Goal: Transaction & Acquisition: Purchase product/service

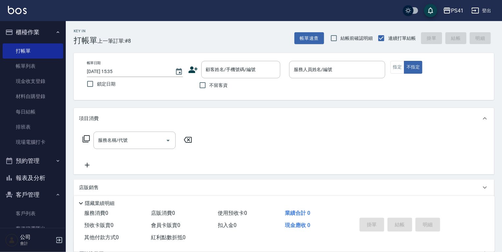
scroll to position [26, 0]
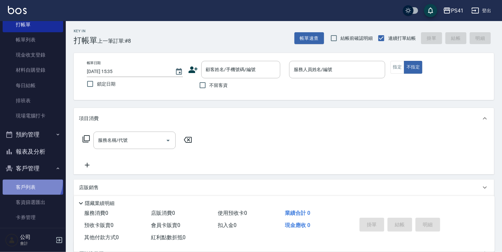
drag, startPoint x: 30, startPoint y: 182, endPoint x: 30, endPoint y: 193, distance: 10.9
click at [30, 182] on link "客戶列表" at bounding box center [33, 187] width 61 height 15
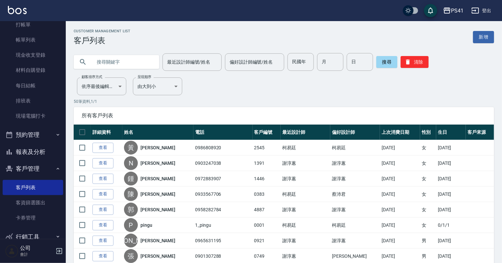
drag, startPoint x: 28, startPoint y: 151, endPoint x: 28, endPoint y: 146, distance: 5.3
click at [28, 151] on button "報表及分析" at bounding box center [33, 151] width 61 height 17
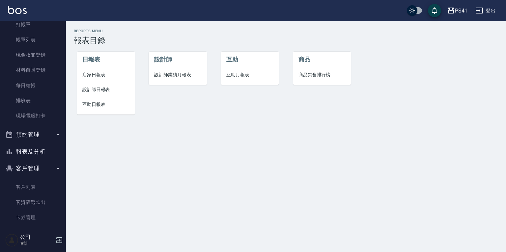
click at [105, 90] on span "設計師日報表" at bounding box center [105, 89] width 47 height 7
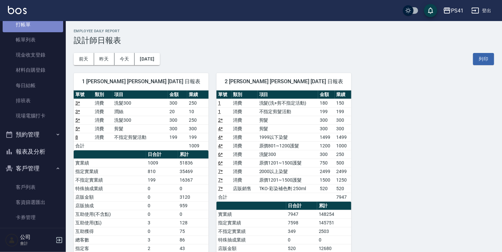
click at [36, 23] on link "打帳單" at bounding box center [33, 24] width 61 height 15
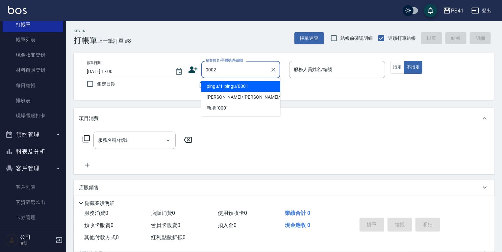
type input "[PERSON_NAME]/[PERSON_NAME]/0002"
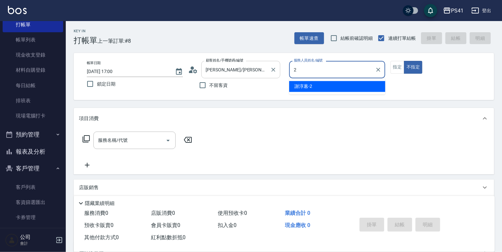
type input "[PERSON_NAME]-2"
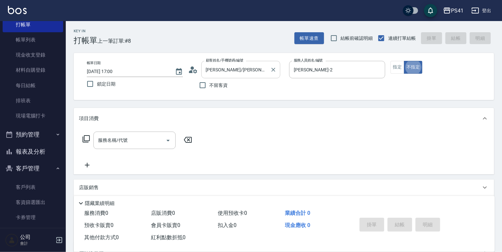
type button "false"
click at [113, 136] on input "服務名稱/代號" at bounding box center [129, 141] width 66 height 12
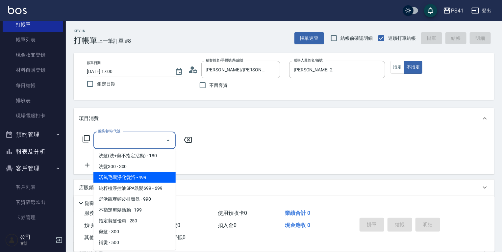
scroll to position [79, 0]
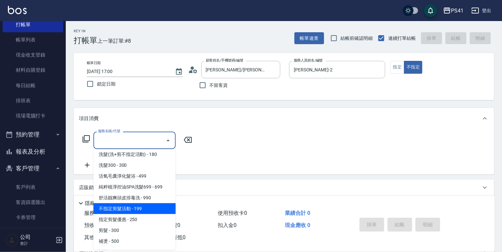
click at [150, 209] on span "不指定剪髮活動 - 199" at bounding box center [134, 208] width 82 height 11
type input "不指定剪髮活動(2199)"
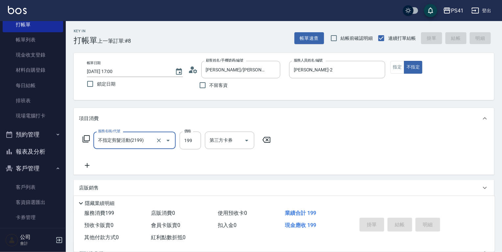
type input "[DATE] 17:01"
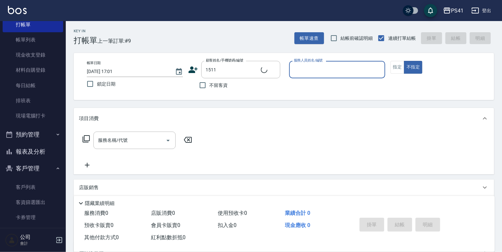
type input "[PERSON_NAME]/0987118335/1511"
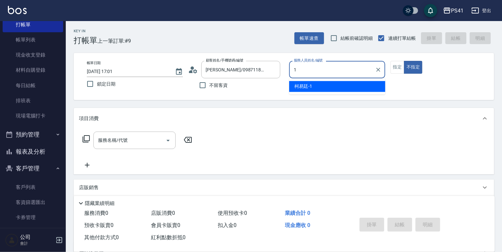
type input "[PERSON_NAME]-1"
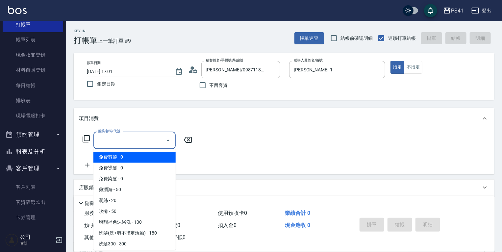
click at [109, 140] on input "服務名稱/代號" at bounding box center [129, 141] width 66 height 12
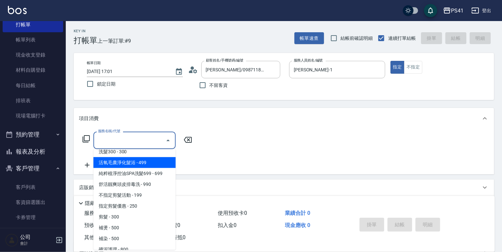
scroll to position [105, 0]
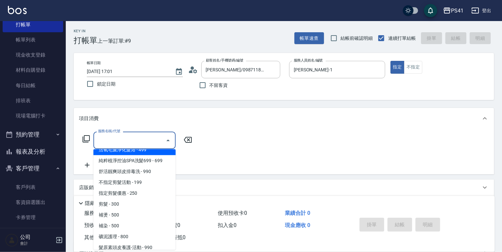
click at [126, 142] on input "服務名稱/代號" at bounding box center [129, 141] width 66 height 12
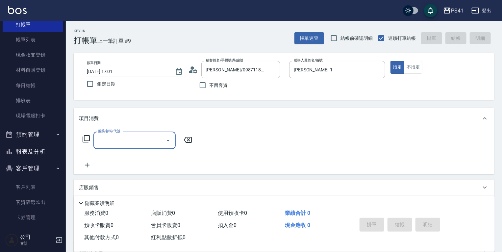
click at [126, 142] on input "服務名稱/代號" at bounding box center [129, 141] width 66 height 12
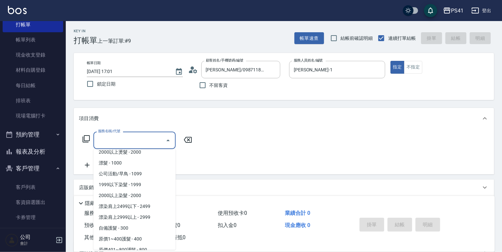
scroll to position [342, 0]
click at [141, 192] on span "2000以上染髮 - 2000" at bounding box center [134, 195] width 82 height 11
type input "2000以上染髮(42000)"
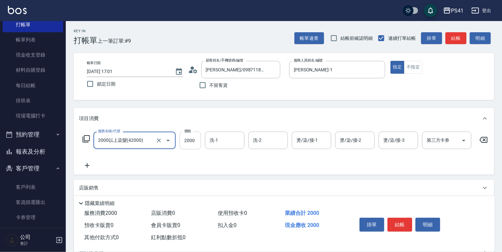
click at [190, 144] on input "2000" at bounding box center [190, 141] width 21 height 18
click at [157, 145] on div at bounding box center [163, 140] width 18 height 17
type input "19"
click at [136, 140] on input "2000以上染髮(42000)" at bounding box center [125, 141] width 58 height 12
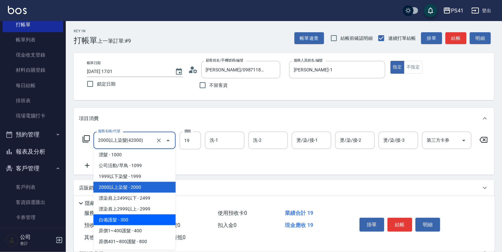
scroll to position [371, 0]
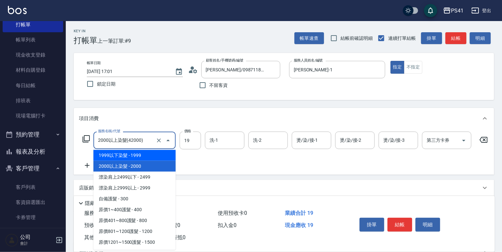
click at [138, 158] on span "1999以下染髮 - 1999" at bounding box center [134, 155] width 82 height 11
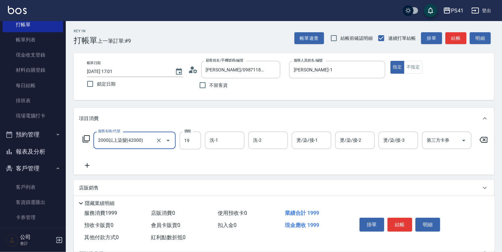
type input "1999以下染髮(41999)"
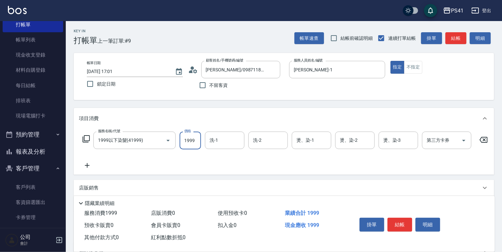
click at [197, 142] on input "1999" at bounding box center [190, 141] width 21 height 18
type input "1900"
type input "[PERSON_NAME]-26"
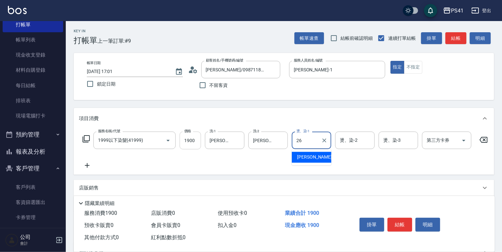
type input "[PERSON_NAME]-26"
click at [88, 167] on icon at bounding box center [87, 166] width 16 height 8
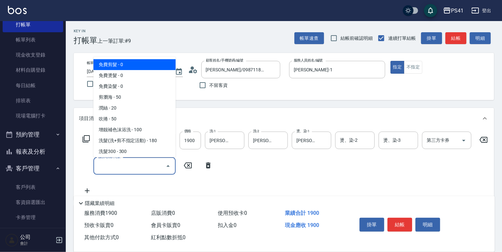
click at [114, 167] on input "服務名稱/代號" at bounding box center [129, 166] width 66 height 12
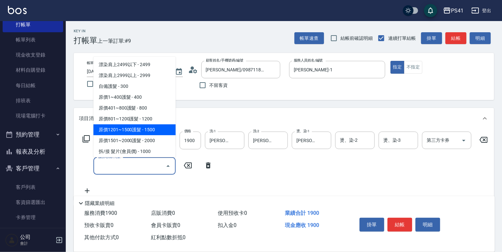
scroll to position [421, 0]
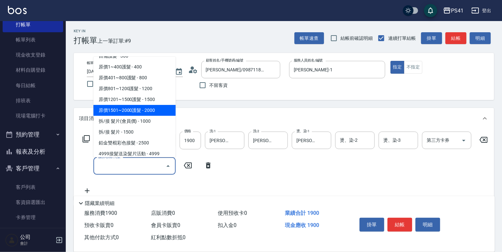
click at [150, 113] on span "原價1501~2000護髮 - 2000" at bounding box center [134, 110] width 82 height 11
type input "原價1501~2000護髮(52000)"
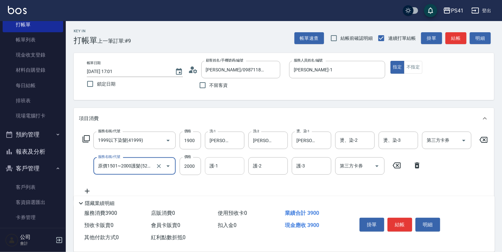
click at [220, 162] on input "護-1" at bounding box center [225, 166] width 34 height 12
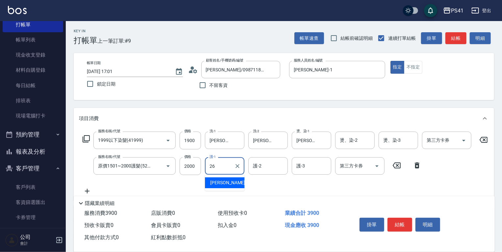
type input "[PERSON_NAME]-26"
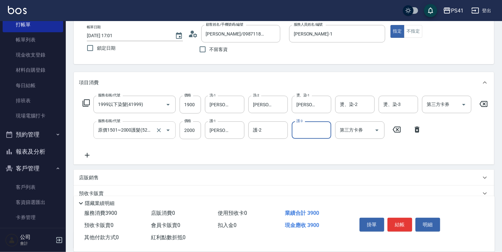
scroll to position [99, 0]
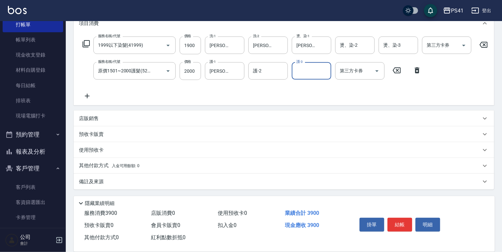
click at [89, 123] on div "店販銷售" at bounding box center [284, 119] width 421 height 16
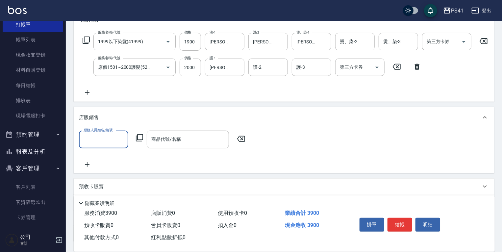
scroll to position [0, 0]
click at [102, 142] on input "服務人員姓名/編號" at bounding box center [103, 140] width 43 height 12
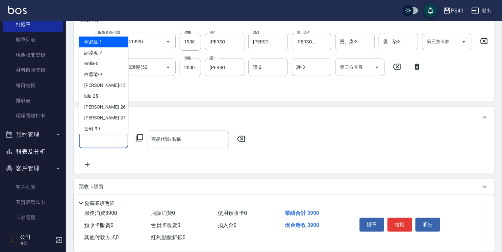
click at [93, 39] on span "[PERSON_NAME]-1" at bounding box center [93, 42] width 18 height 7
type input "[PERSON_NAME]-1"
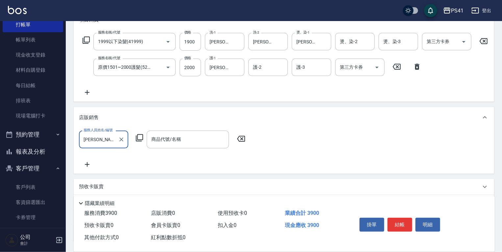
click at [140, 142] on icon at bounding box center [140, 138] width 8 height 8
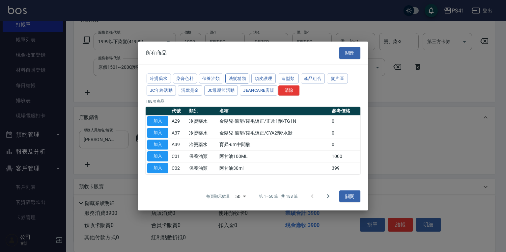
click at [228, 76] on button "洗髮精類" at bounding box center [237, 78] width 24 height 10
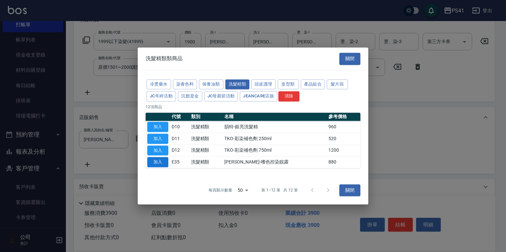
click at [148, 167] on button "加入" at bounding box center [157, 162] width 21 height 10
type input "[PERSON_NAME]-嗜色控染靚露"
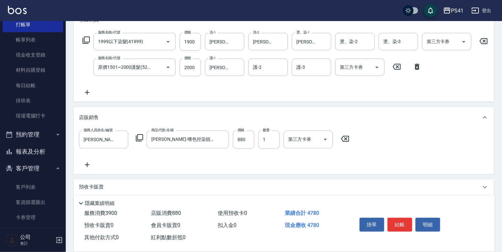
click at [152, 161] on div "服務人員姓名/編號 [PERSON_NAME]-1 服務人員姓名/編號 商品代號/名稱 [PERSON_NAME]-嗜色控染靚露 商品代號/名稱 價格 880…" at bounding box center [284, 150] width 410 height 38
click at [92, 166] on icon at bounding box center [87, 165] width 16 height 8
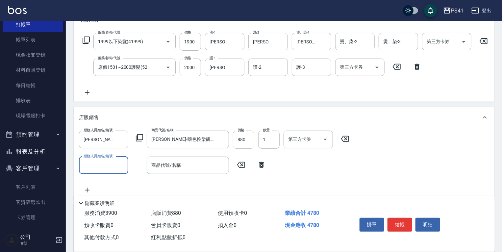
click at [104, 166] on input "服務人員姓名/編號" at bounding box center [103, 166] width 43 height 12
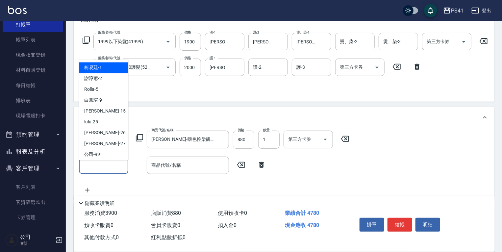
click at [120, 71] on div "[PERSON_NAME]-1" at bounding box center [103, 67] width 49 height 11
type input "[PERSON_NAME]-1"
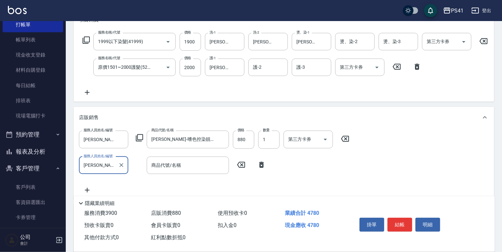
click at [143, 143] on div "服務人員姓名/編號 [PERSON_NAME]-1 服務人員姓名/編號 商品代號/名稱 [PERSON_NAME]-嗜色控染靚露 商品代號/名稱 價格 880…" at bounding box center [216, 140] width 274 height 18
click at [137, 142] on icon at bounding box center [140, 138] width 8 height 8
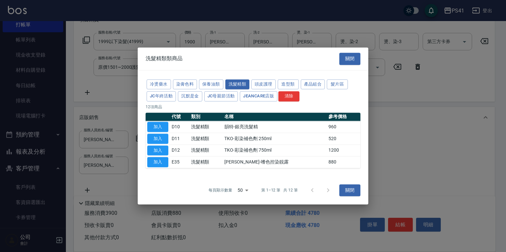
click at [162, 137] on button "加入" at bounding box center [157, 139] width 21 height 10
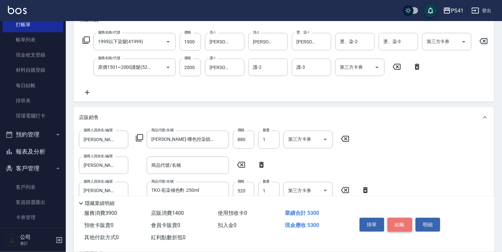
click at [407, 223] on button "結帳" at bounding box center [400, 225] width 25 height 14
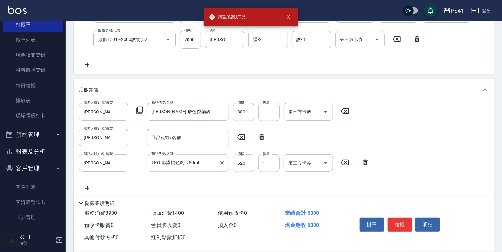
scroll to position [151, 0]
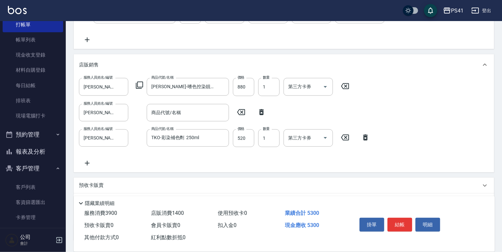
click at [265, 116] on icon at bounding box center [261, 112] width 16 height 8
type input "TKO-彩染補色劑 250ml"
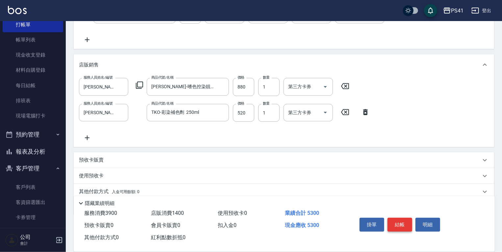
click at [405, 223] on button "結帳" at bounding box center [400, 225] width 25 height 14
type input "[DATE] 17:02"
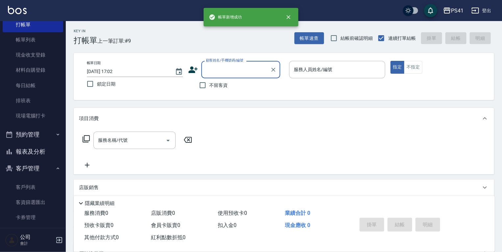
scroll to position [0, 0]
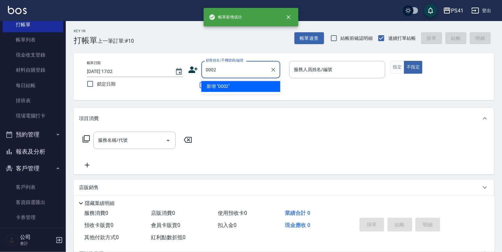
type input "0002"
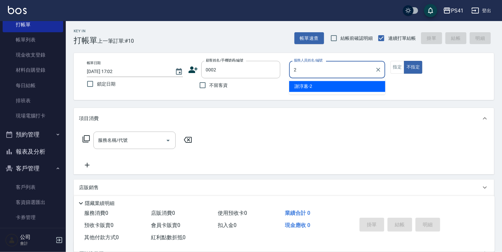
type input "[PERSON_NAME]-2"
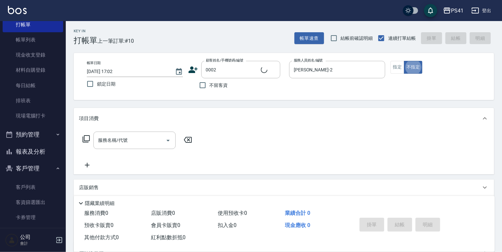
type input "[PERSON_NAME]/[PERSON_NAME]/0002"
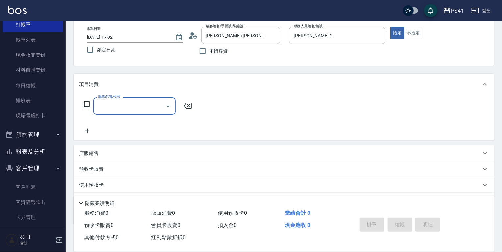
scroll to position [69, 0]
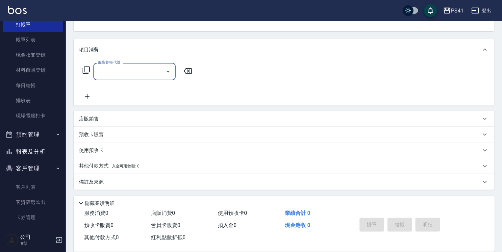
click at [95, 117] on p "店販銷售" at bounding box center [89, 119] width 20 height 7
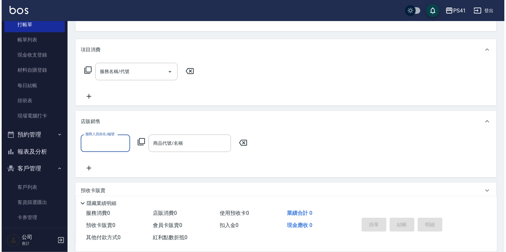
scroll to position [0, 0]
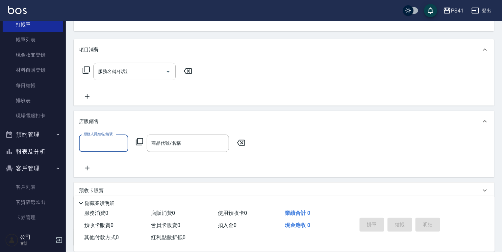
click at [107, 141] on input "服務人員姓名/編號" at bounding box center [103, 144] width 43 height 12
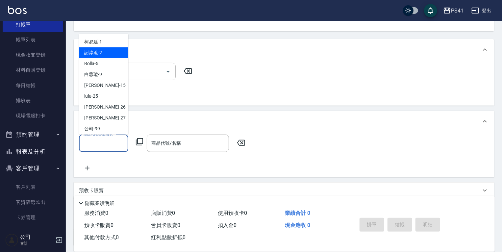
drag, startPoint x: 104, startPoint y: 56, endPoint x: 117, endPoint y: 97, distance: 43.0
click at [105, 56] on div "[PERSON_NAME]-2" at bounding box center [103, 52] width 49 height 11
type input "[PERSON_NAME]-2"
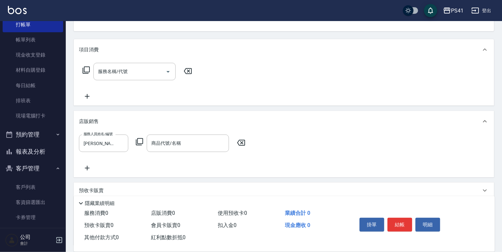
click at [143, 140] on icon at bounding box center [139, 141] width 7 height 7
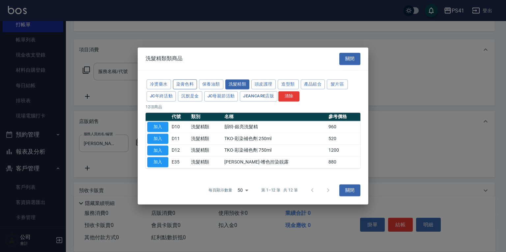
click at [184, 84] on button "染膏色料" at bounding box center [185, 84] width 24 height 10
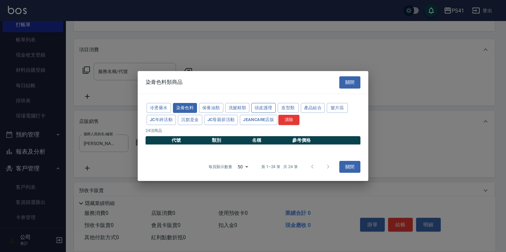
click at [254, 107] on button "頭皮護理" at bounding box center [263, 108] width 24 height 10
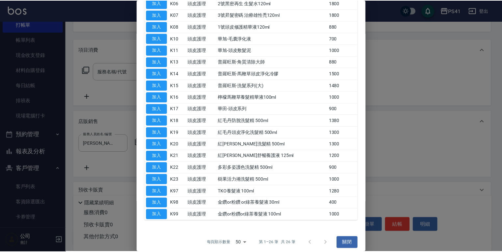
scroll to position [138, 0]
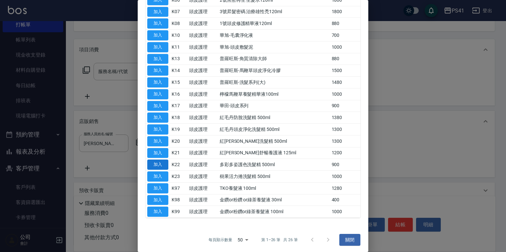
click at [162, 161] on button "加入" at bounding box center [157, 165] width 21 height 10
type input "多彩多姿護色洗髮精 500ml"
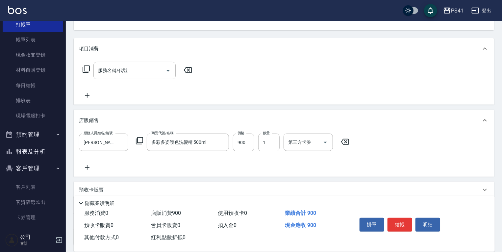
scroll to position [79, 0]
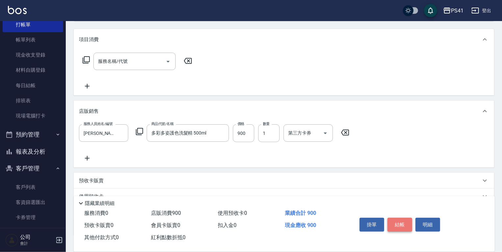
click at [398, 224] on button "結帳" at bounding box center [400, 225] width 25 height 14
type input "[DATE] 17:03"
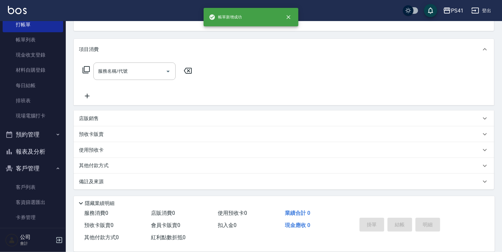
scroll to position [0, 0]
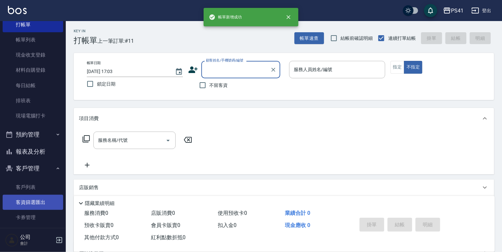
drag, startPoint x: 49, startPoint y: 190, endPoint x: 49, endPoint y: 201, distance: 10.9
click at [49, 190] on link "客戶列表" at bounding box center [33, 187] width 61 height 15
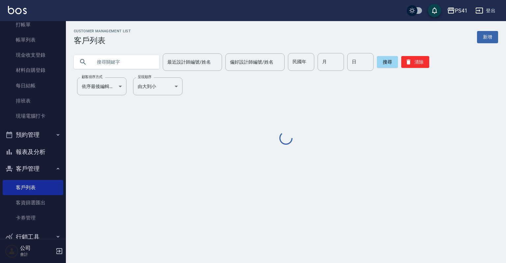
click at [133, 60] on input "text" at bounding box center [123, 62] width 62 height 18
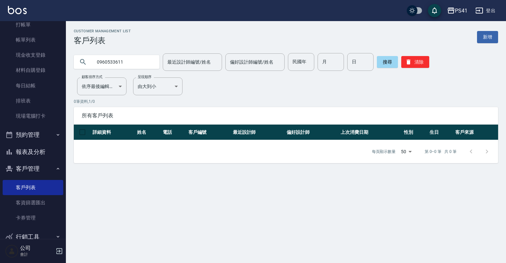
type input "0960533611"
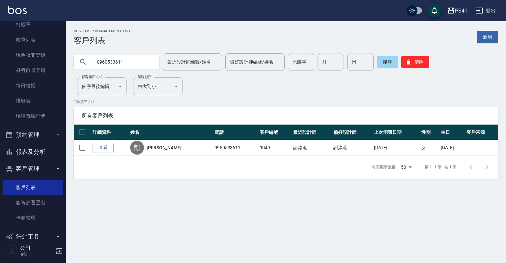
click at [22, 150] on button "報表及分析" at bounding box center [33, 151] width 61 height 17
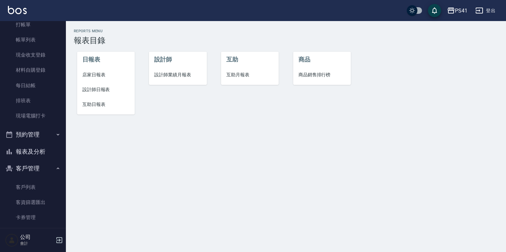
click at [101, 108] on li "互助日報表" at bounding box center [106, 104] width 58 height 15
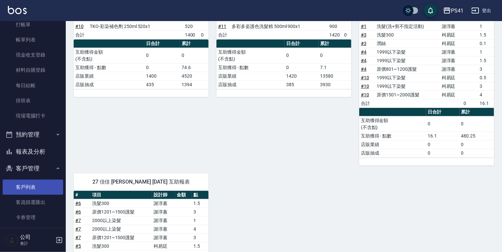
scroll to position [162, 0]
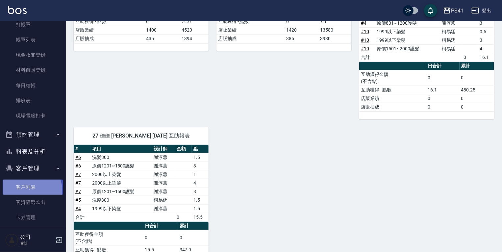
click at [29, 190] on link "客戶列表" at bounding box center [33, 187] width 61 height 15
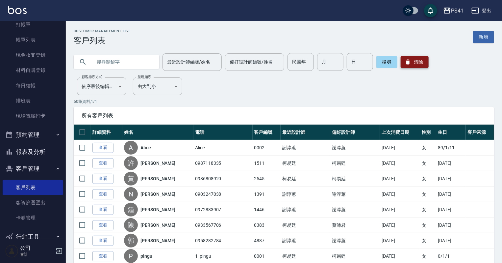
click at [414, 62] on button "清除" at bounding box center [415, 62] width 28 height 12
click at [113, 58] on input "text" at bounding box center [123, 62] width 62 height 18
type input "0932319687"
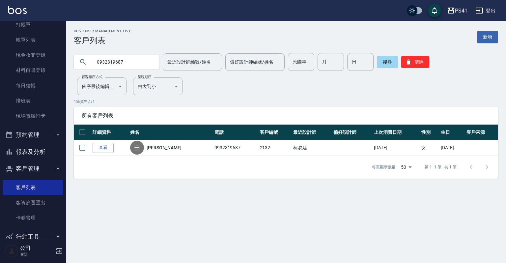
click at [105, 146] on link "查看" at bounding box center [102, 148] width 21 height 10
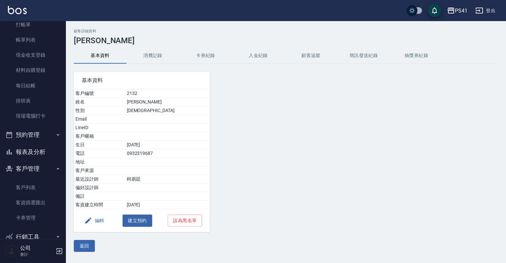
drag, startPoint x: 34, startPoint y: 151, endPoint x: 35, endPoint y: 146, distance: 5.6
click at [34, 151] on button "報表及分析" at bounding box center [33, 151] width 61 height 17
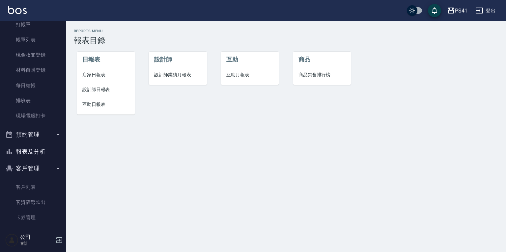
click at [104, 89] on span "設計師日報表" at bounding box center [105, 89] width 47 height 7
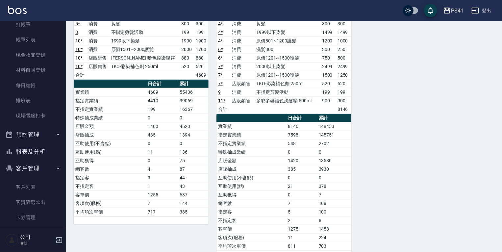
scroll to position [105, 0]
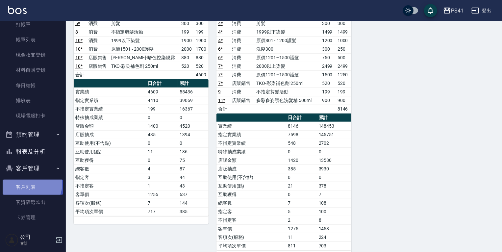
click at [29, 184] on link "客戶列表" at bounding box center [33, 187] width 61 height 15
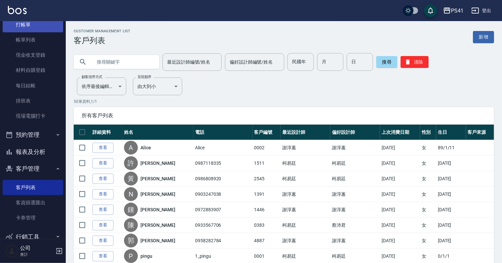
click at [30, 25] on link "打帳單" at bounding box center [33, 24] width 61 height 15
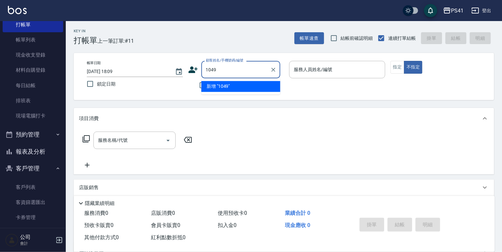
type input "1049"
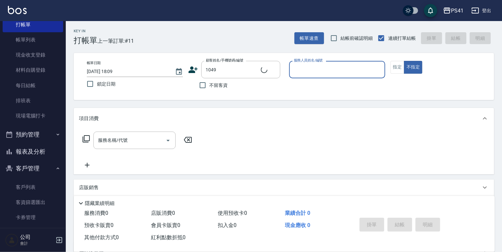
type input "2"
type input "[PERSON_NAME]/0960533611/1049"
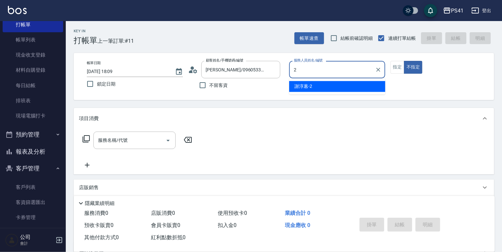
type input "[PERSON_NAME]-2"
type button "false"
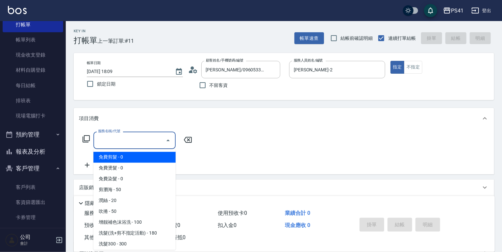
click at [119, 143] on input "服務名稱/代號" at bounding box center [129, 141] width 66 height 12
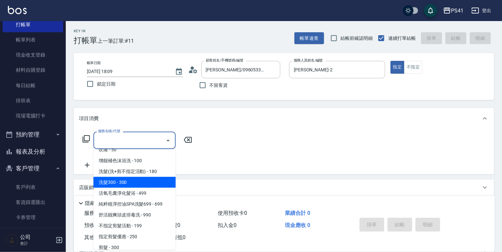
scroll to position [79, 0]
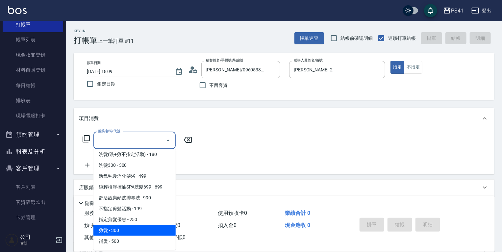
click at [124, 227] on span "剪髮 - 300" at bounding box center [134, 230] width 82 height 11
type input "剪髮(2300)"
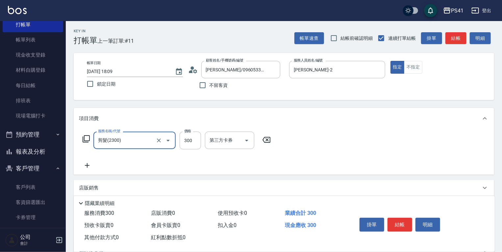
click at [88, 168] on icon at bounding box center [87, 166] width 16 height 8
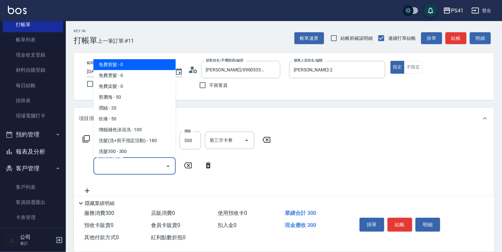
click at [112, 165] on input "服務名稱/代號" at bounding box center [129, 166] width 66 height 12
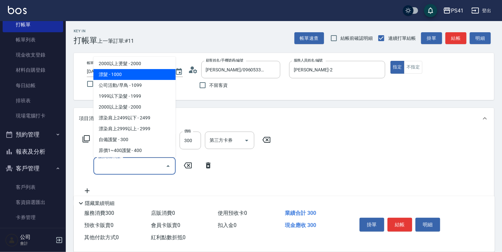
scroll to position [342, 0]
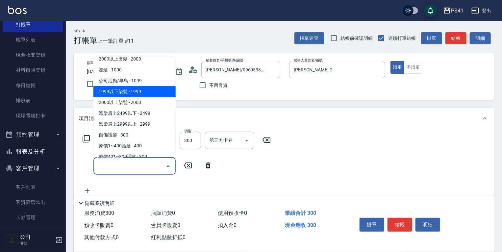
click at [136, 93] on span "1999以下染髮 - 1999" at bounding box center [134, 91] width 82 height 11
type input "1999以下染髮(41999)"
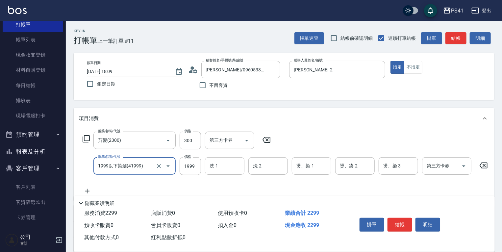
drag, startPoint x: 195, startPoint y: 166, endPoint x: 196, endPoint y: 155, distance: 11.3
click at [195, 166] on input "1999" at bounding box center [190, 166] width 21 height 18
type input "1499"
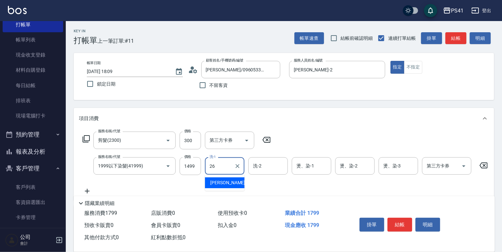
type input "[PERSON_NAME]-26"
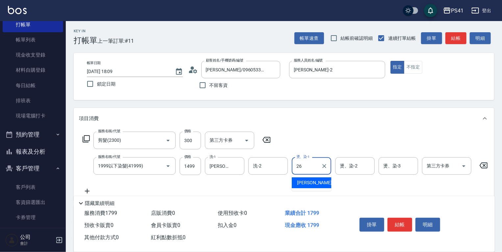
type input "[PERSON_NAME]-26"
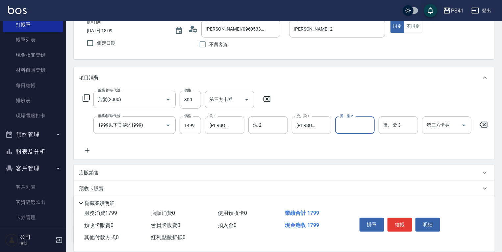
scroll to position [79, 0]
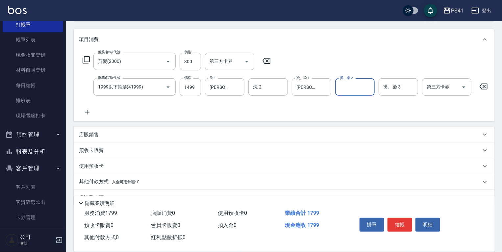
click at [92, 169] on p "使用預收卡" at bounding box center [91, 166] width 25 height 7
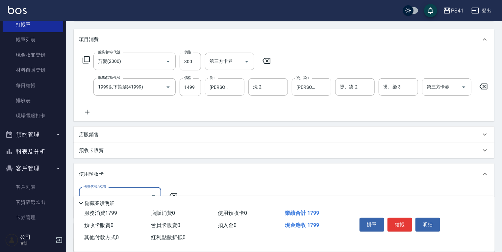
scroll to position [148, 0]
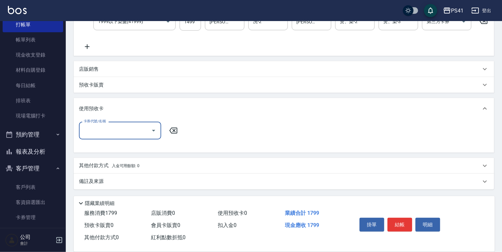
click at [98, 171] on div "其他付款方式 入金可用餘額: 0" at bounding box center [284, 166] width 421 height 16
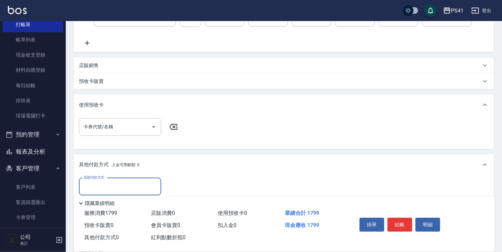
scroll to position [0, 0]
drag, startPoint x: 142, startPoint y: 181, endPoint x: 137, endPoint y: 183, distance: 5.2
click at [140, 183] on div "其他付款方式 其他付款方式 入金剩餘： 0元 0 ​ 整筆扣入金 0元 異動入金" at bounding box center [284, 206] width 421 height 62
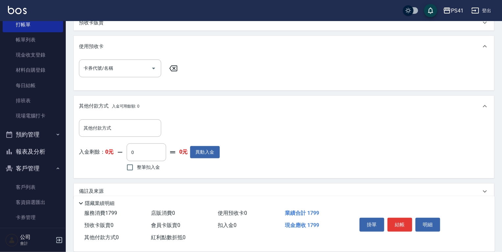
scroll to position [220, 0]
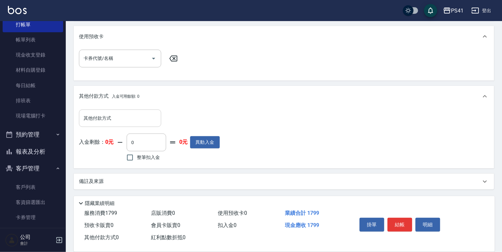
click at [106, 112] on div "其他付款方式 其他付款方式" at bounding box center [120, 118] width 82 height 17
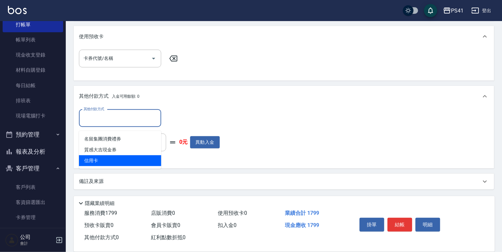
click at [100, 155] on span "信用卡" at bounding box center [120, 160] width 82 height 11
type input "信用卡"
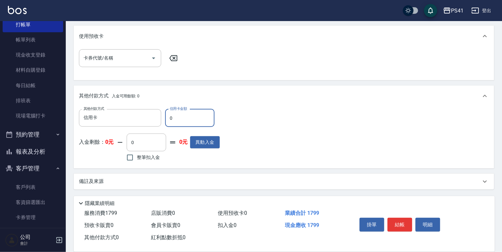
drag, startPoint x: 182, startPoint y: 115, endPoint x: 169, endPoint y: 119, distance: 13.8
click at [169, 119] on input "0" at bounding box center [189, 118] width 49 height 18
type input "1799"
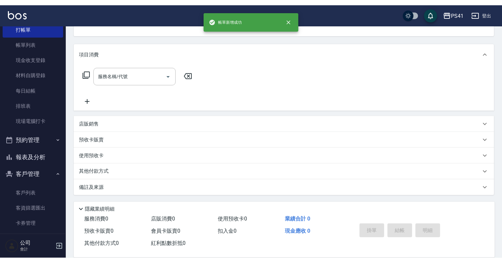
scroll to position [0, 0]
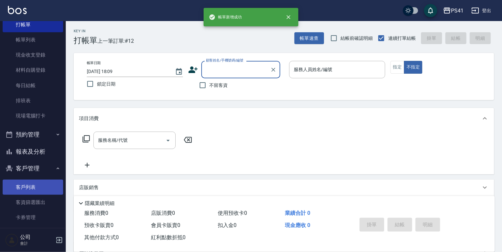
drag, startPoint x: 35, startPoint y: 183, endPoint x: 35, endPoint y: 193, distance: 10.2
click at [35, 183] on link "客戶列表" at bounding box center [33, 187] width 61 height 15
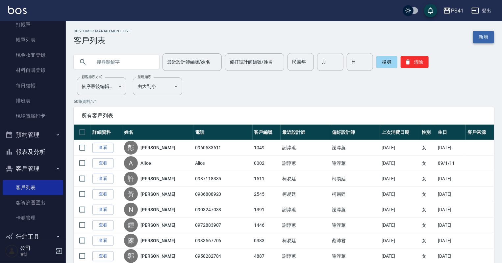
click at [479, 36] on link "新增" at bounding box center [483, 37] width 21 height 12
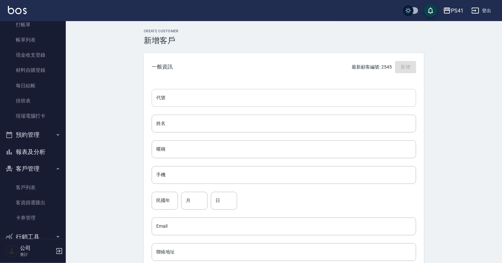
click at [189, 95] on input "代號" at bounding box center [284, 98] width 265 height 18
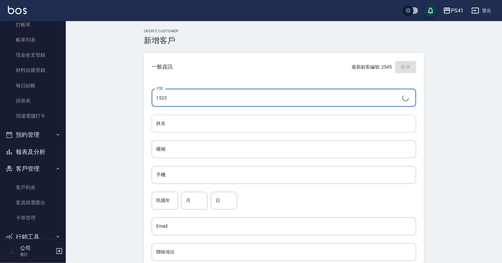
type input "1523"
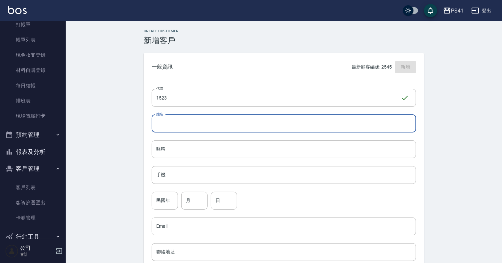
click at [191, 127] on input "姓名" at bounding box center [284, 124] width 265 height 18
type input "d"
type input "[PERSON_NAME]"
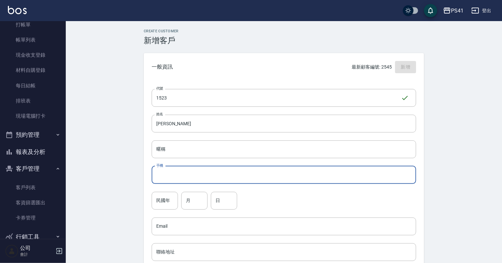
click at [181, 175] on input "手機" at bounding box center [284, 175] width 265 height 18
type input "0921171824"
drag, startPoint x: 177, startPoint y: 201, endPoint x: 164, endPoint y: 200, distance: 12.5
click at [177, 201] on input "民國年" at bounding box center [165, 201] width 26 height 18
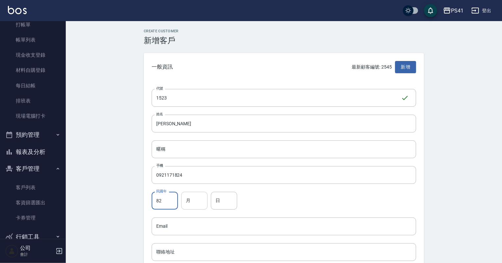
type input "82"
click at [188, 207] on input "月" at bounding box center [194, 201] width 26 height 18
type input "02"
drag, startPoint x: 222, startPoint y: 207, endPoint x: 222, endPoint y: 194, distance: 13.5
click at [222, 203] on input "日" at bounding box center [224, 201] width 26 height 18
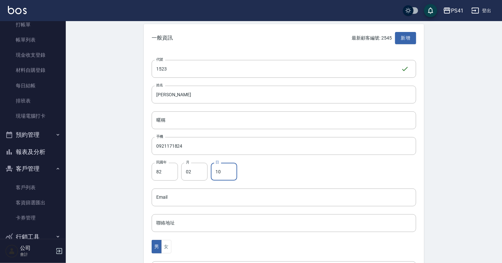
scroll to position [79, 0]
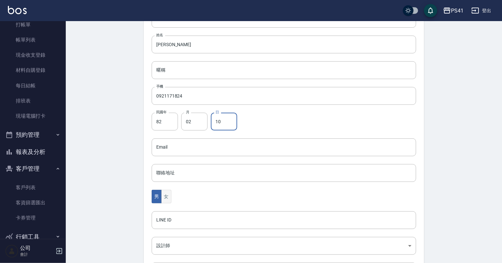
type input "10"
click at [169, 200] on button "女" at bounding box center [166, 196] width 10 height 13
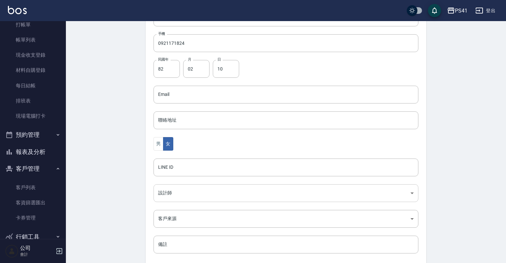
click at [174, 194] on body "PS41 登出 櫃檯作業 打帳單 帳單列表 現金收支登錄 材料自購登錄 每日結帳 排班表 現場電腦打卡 預約管理 預約管理 單日預約紀錄 單週預約紀錄 報表及…" at bounding box center [253, 82] width 506 height 429
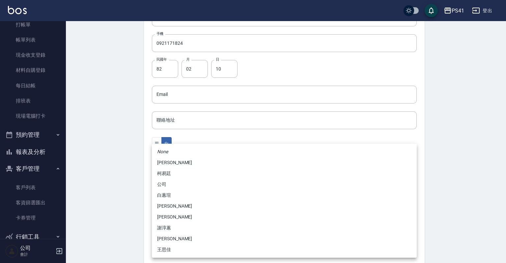
click at [175, 174] on li "柯易廷" at bounding box center [284, 173] width 265 height 11
type input "a4b5a48f-48c4-4a60-a2f1-ef8685389a6a"
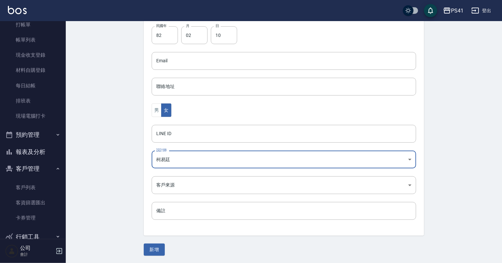
scroll to position [166, 0]
click at [155, 250] on button "新增" at bounding box center [154, 249] width 21 height 12
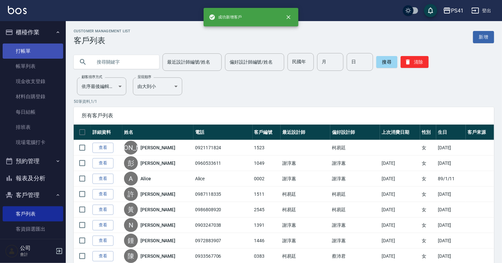
click at [30, 53] on link "打帳單" at bounding box center [33, 50] width 61 height 15
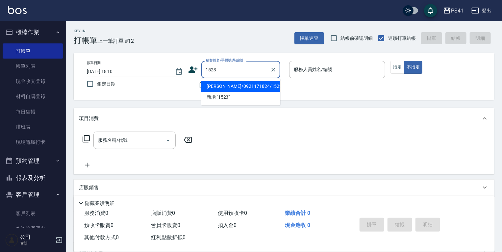
type input "[PERSON_NAME]/0921171824/1523"
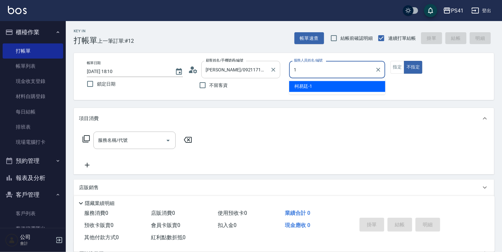
type input "[PERSON_NAME]-1"
type button "false"
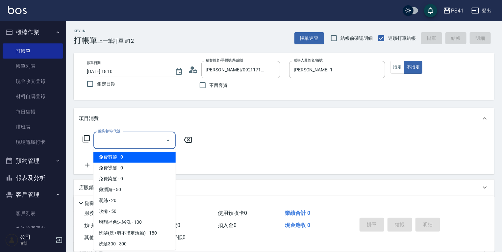
click at [114, 141] on input "服務名稱/代號" at bounding box center [129, 141] width 66 height 12
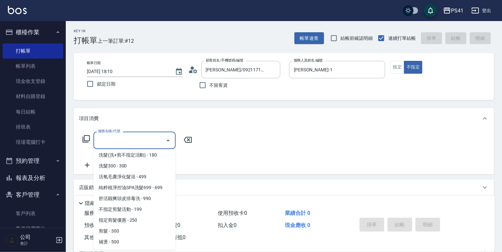
scroll to position [79, 0]
click at [138, 155] on span "洗髮(洗+剪不指定活動) - 180" at bounding box center [134, 154] width 82 height 11
type input "洗髮(洗+剪不指定活動)(1180)"
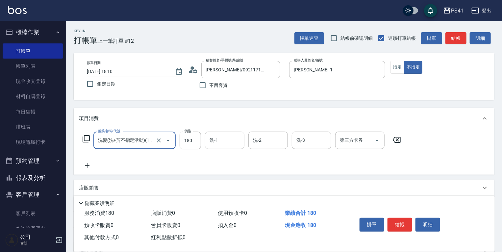
drag, startPoint x: 202, startPoint y: 143, endPoint x: 219, endPoint y: 142, distance: 17.2
click at [218, 142] on input "洗-1" at bounding box center [225, 141] width 34 height 12
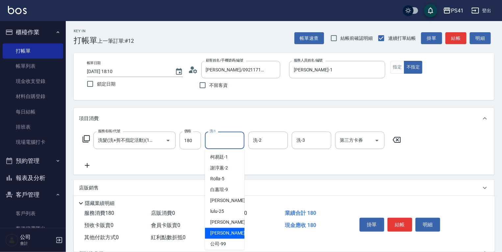
click at [237, 230] on div "佳佳 -27" at bounding box center [224, 233] width 39 height 11
type input "佳佳-27"
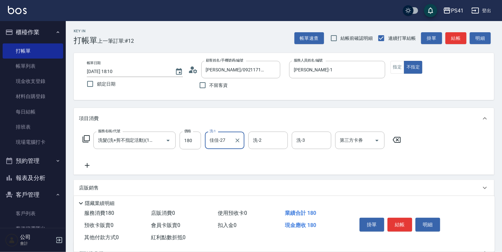
click at [88, 167] on icon at bounding box center [87, 166] width 16 height 8
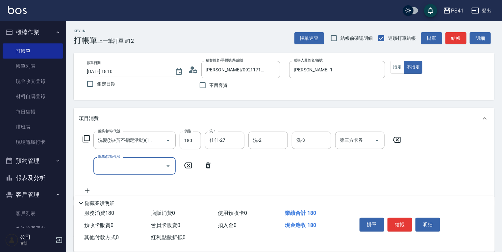
scroll to position [0, 0]
click at [120, 163] on input "服務名稱/代號" at bounding box center [129, 166] width 66 height 12
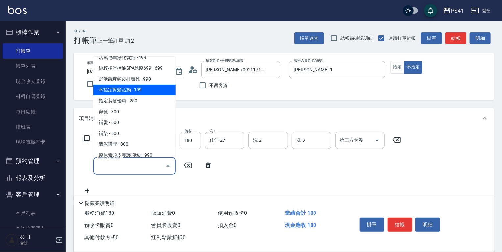
scroll to position [105, 0]
drag, startPoint x: 118, startPoint y: 89, endPoint x: 123, endPoint y: 91, distance: 5.2
click at [119, 89] on span "不指定剪髮活動 - 199" at bounding box center [134, 89] width 82 height 11
type input "不指定剪髮活動(2199)"
